Goal: Contribute content: Contribute content

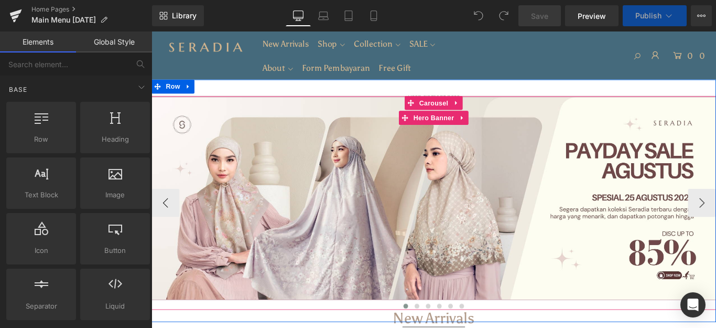
click at [416, 174] on div at bounding box center [468, 219] width 634 height 228
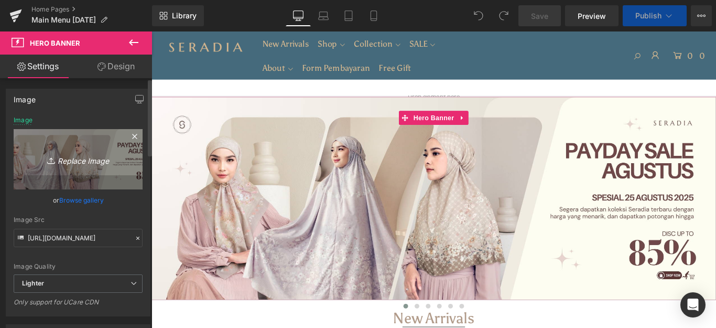
click at [79, 157] on icon "Replace Image" at bounding box center [78, 159] width 84 height 13
type input "C:\fakepath\Website banner.jpg"
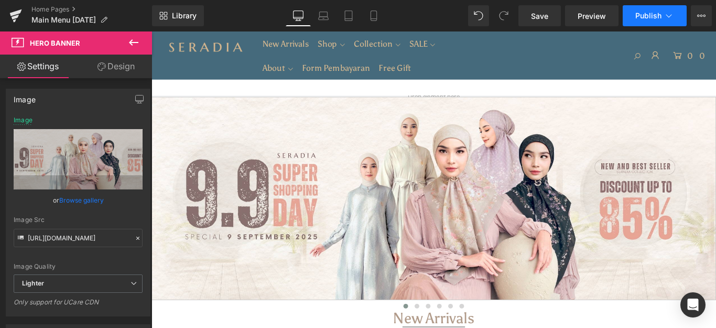
click at [660, 15] on span "Publish" at bounding box center [648, 16] width 26 height 8
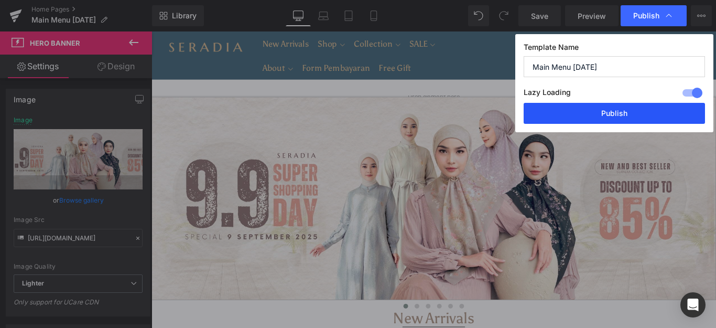
click at [605, 109] on button "Publish" at bounding box center [614, 113] width 181 height 21
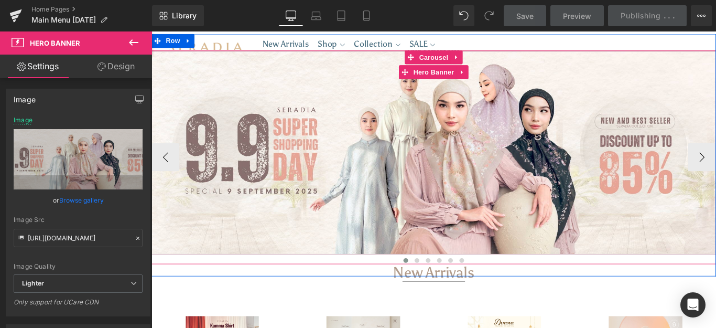
scroll to position [105, 0]
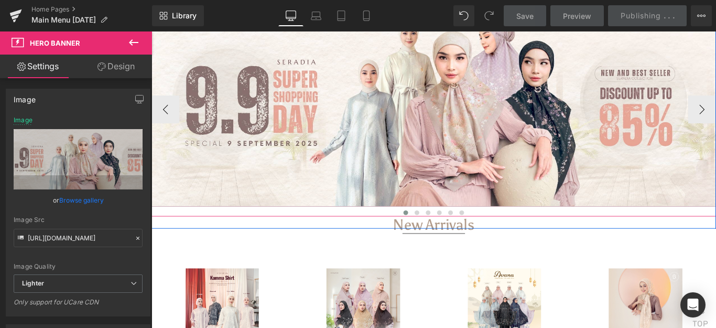
click at [415, 114] on div at bounding box center [468, 110] width 634 height 18
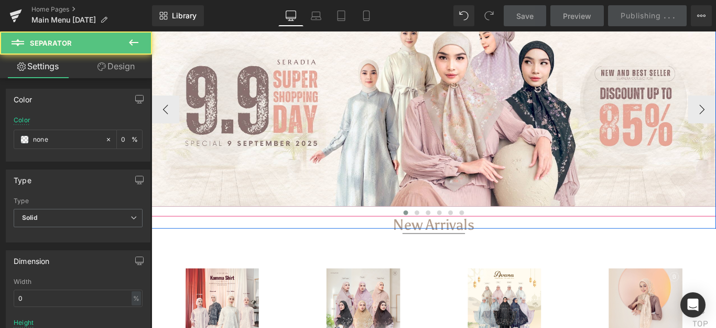
click at [435, 147] on div at bounding box center [468, 114] width 634 height 228
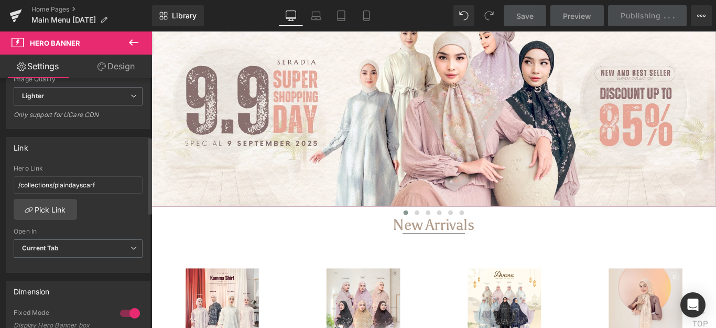
scroll to position [210, 0]
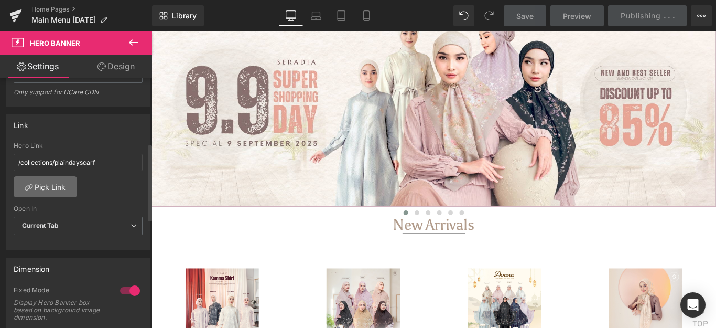
click at [62, 197] on link "Pick Link" at bounding box center [45, 186] width 63 height 21
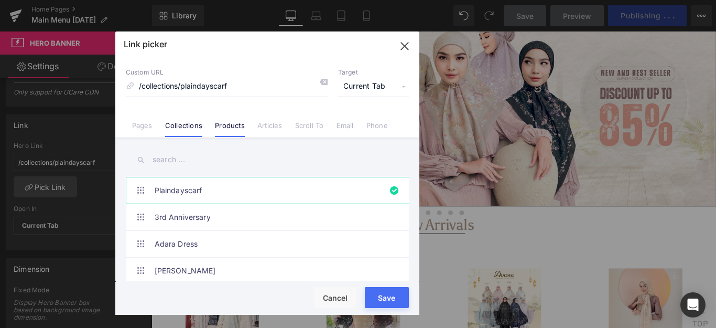
click at [232, 126] on link "Products" at bounding box center [230, 129] width 30 height 16
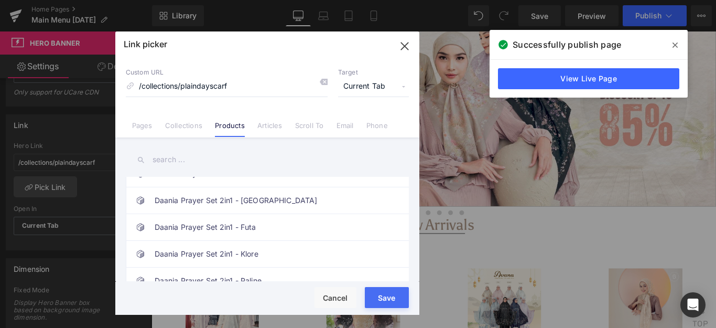
scroll to position [157, 0]
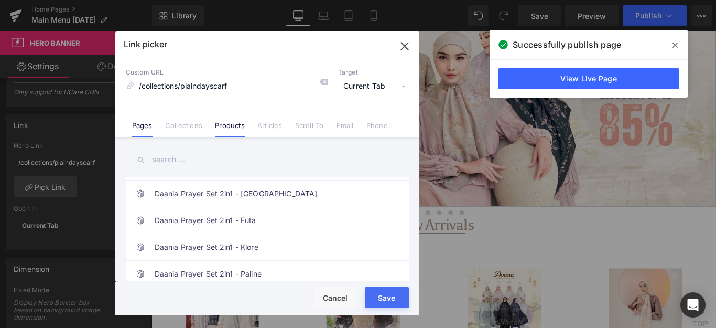
click at [140, 131] on link "Pages" at bounding box center [142, 129] width 20 height 16
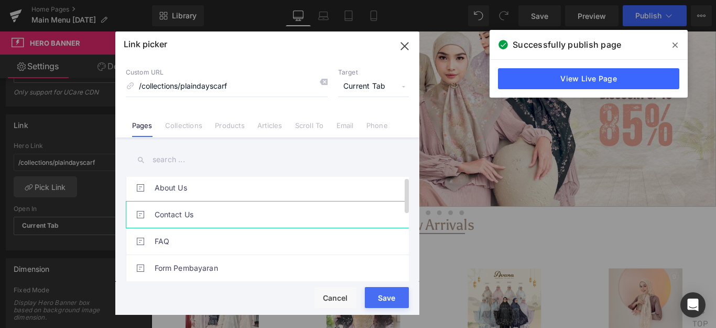
scroll to position [0, 0]
click at [211, 218] on link "Contact Us" at bounding box center [270, 217] width 231 height 26
click at [384, 292] on button "Save" at bounding box center [387, 297] width 44 height 21
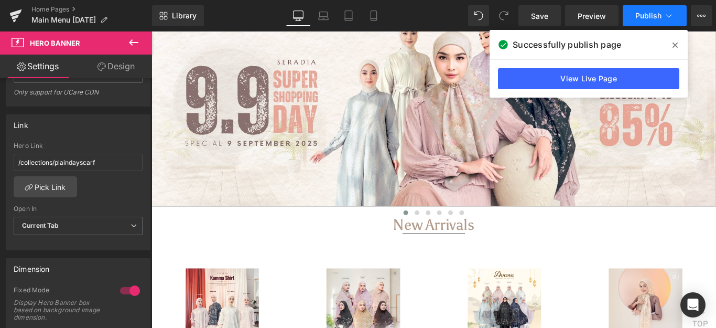
click at [640, 26] on button "Publish" at bounding box center [655, 15] width 64 height 21
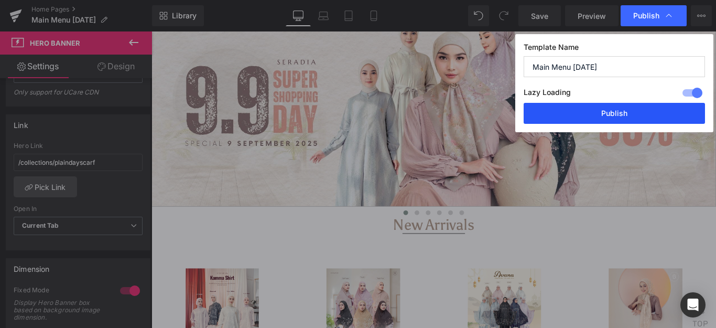
click at [622, 111] on button "Publish" at bounding box center [614, 113] width 181 height 21
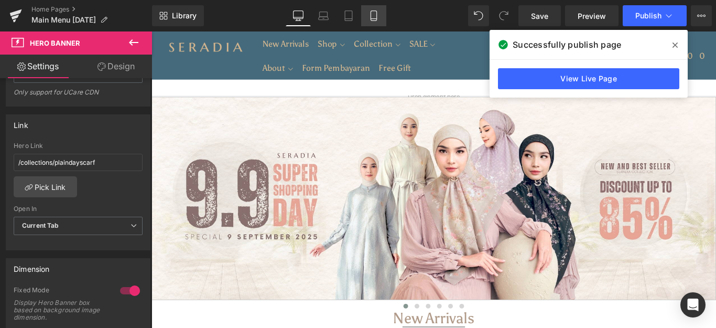
click at [375, 18] on icon at bounding box center [373, 15] width 10 height 10
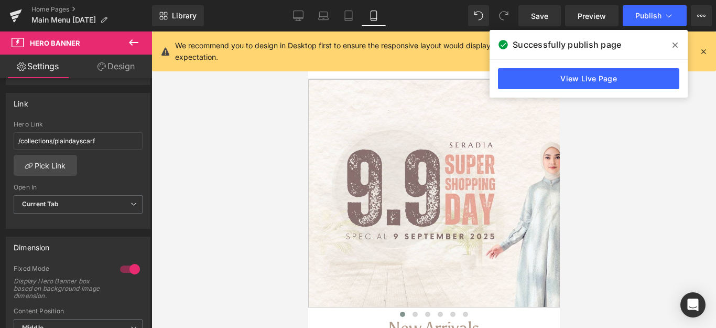
scroll to position [189, 0]
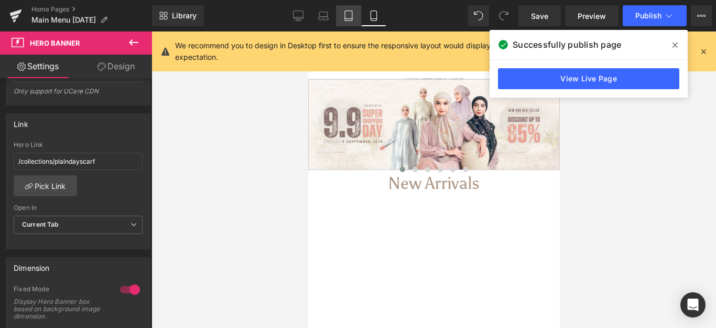
click at [351, 13] on icon at bounding box center [348, 15] width 10 height 10
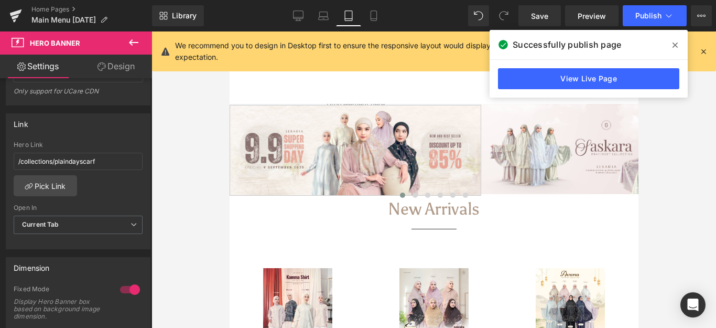
scroll to position [7, 0]
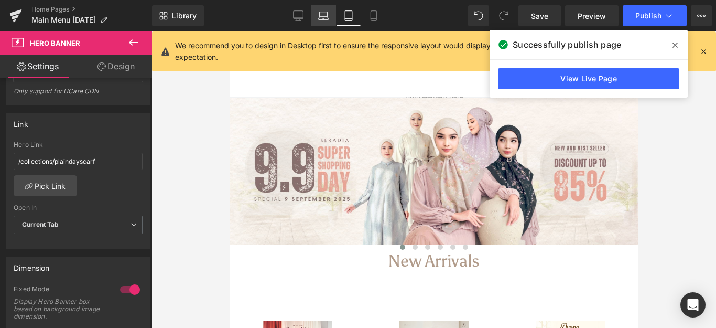
click at [322, 13] on icon at bounding box center [323, 15] width 10 height 10
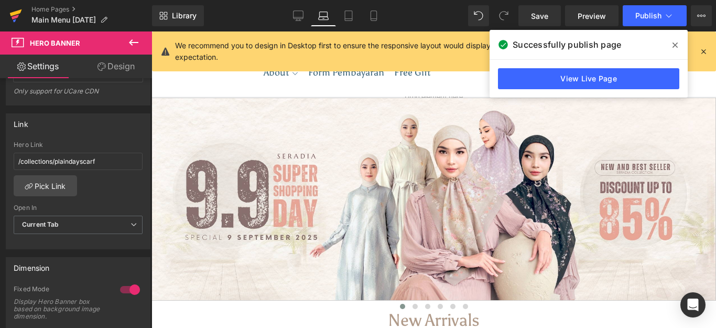
click at [20, 10] on icon at bounding box center [16, 12] width 12 height 7
